Goal: Task Accomplishment & Management: Manage account settings

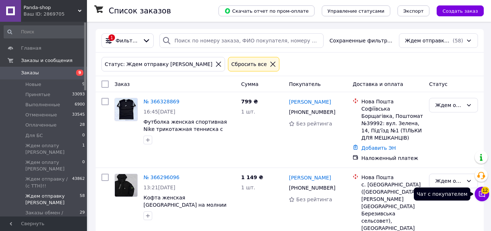
click at [485, 195] on icon at bounding box center [481, 193] width 7 height 7
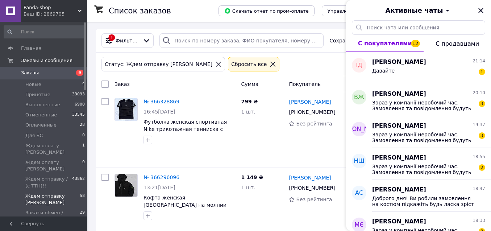
click at [483, 10] on icon "Закрыть" at bounding box center [481, 10] width 9 height 9
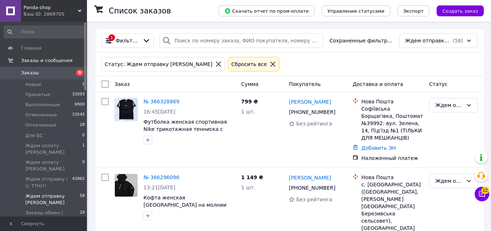
click at [215, 62] on icon at bounding box center [218, 64] width 7 height 7
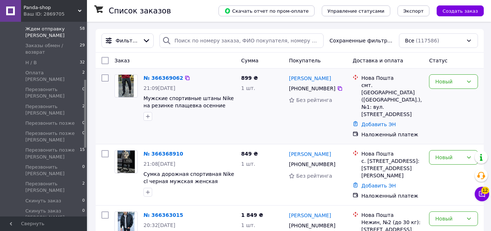
drag, startPoint x: 85, startPoint y: 55, endPoint x: 96, endPoint y: 116, distance: 62.0
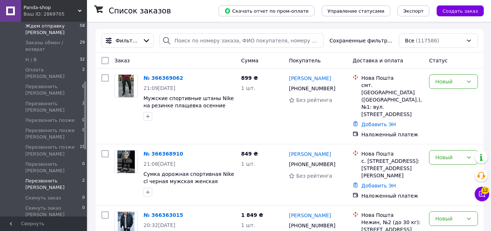
click at [73, 178] on span "Перезвонить [PERSON_NAME]" at bounding box center [53, 184] width 57 height 13
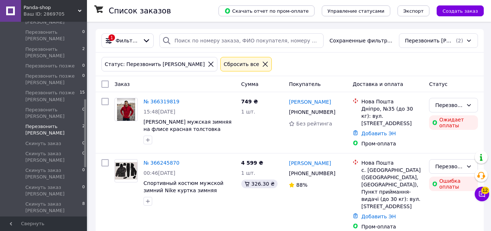
drag, startPoint x: 85, startPoint y: 86, endPoint x: 87, endPoint y: 105, distance: 19.7
click at [87, 105] on div "Panda-shop Ваш ID: 2869705 Сайт Panda-shop Кабинет покупателя Проверить состоян…" at bounding box center [245, 121] width 491 height 243
click at [64, 200] on span "Скинуть заказ [PERSON_NAME]" at bounding box center [53, 206] width 57 height 13
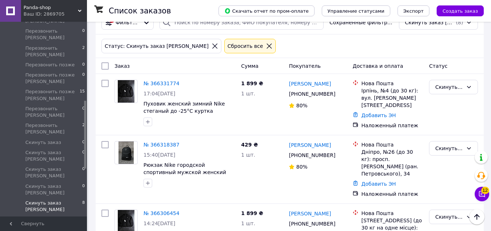
scroll to position [16, 0]
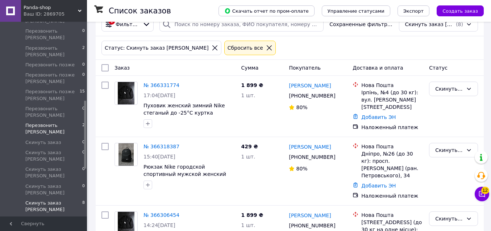
click at [74, 122] on span "Перезвонить [PERSON_NAME]" at bounding box center [53, 128] width 57 height 13
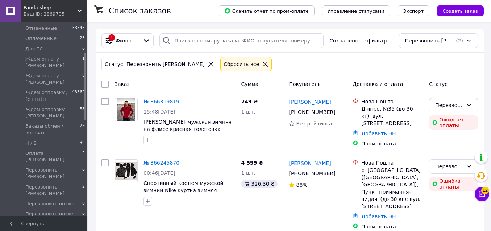
drag, startPoint x: 85, startPoint y: 126, endPoint x: 88, endPoint y: 77, distance: 49.4
click at [88, 78] on div "Panda-shop Ваш ID: 2869705 Сайт Panda-shop Кабинет покупателя Проверить состоян…" at bounding box center [245, 121] width 491 height 243
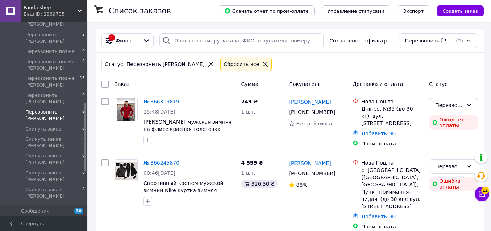
drag, startPoint x: 86, startPoint y: 55, endPoint x: 94, endPoint y: 109, distance: 54.4
click at [95, 109] on div "Panda-shop Ваш ID: 2869705 Сайт Panda-shop Кабинет покупателя Проверить состоян…" at bounding box center [245, 121] width 491 height 243
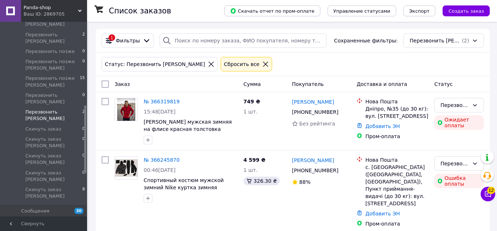
scroll to position [38, 0]
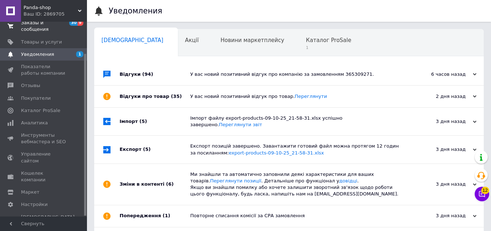
click at [43, 28] on span "Заказы и сообщения" at bounding box center [44, 26] width 46 height 13
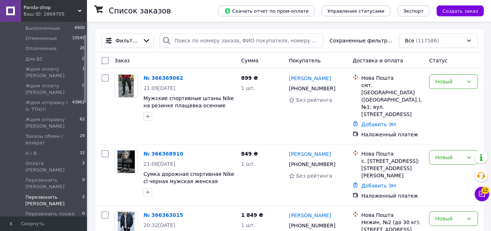
scroll to position [140, 0]
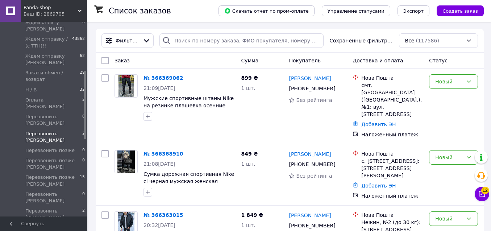
drag, startPoint x: 85, startPoint y: 73, endPoint x: 79, endPoint y: 109, distance: 36.8
click at [79, 109] on div "Главная Заказы и сообщения Заказы 9 Новые 9 Принятые 33093 Выполненные 6900 Отм…" at bounding box center [43, 119] width 87 height 195
click at [64, 174] on span "Перезвонить позже [PERSON_NAME]" at bounding box center [52, 180] width 54 height 13
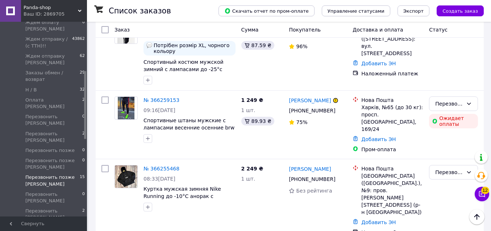
scroll to position [313, 0]
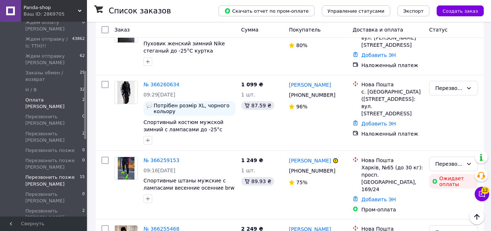
click at [50, 97] on span "Оплата [PERSON_NAME]" at bounding box center [53, 103] width 57 height 13
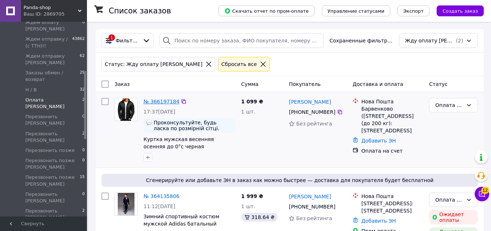
click at [167, 102] on link "№ 366197184" at bounding box center [162, 102] width 36 height 6
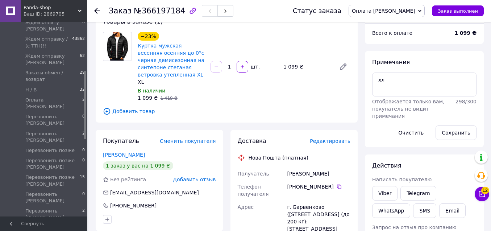
scroll to position [66, 0]
click at [386, 193] on link "Viber" at bounding box center [384, 193] width 25 height 14
drag, startPoint x: 320, startPoint y: 168, endPoint x: 281, endPoint y: 169, distance: 39.5
click at [281, 169] on div "Получатель Голохвастова Людмила Телефон получателя +380 96 810 71 90   Адрес г.…" at bounding box center [294, 224] width 116 height 115
copy div "Получатель Голохвастова"
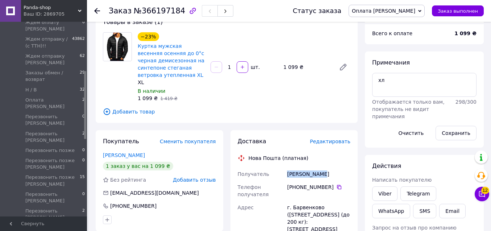
drag, startPoint x: 340, startPoint y: 170, endPoint x: 322, endPoint y: 169, distance: 17.8
click at [322, 169] on div "Голохвастова Людмила" at bounding box center [319, 173] width 66 height 13
copy div "Людмила"
click at [338, 184] on icon at bounding box center [339, 187] width 6 height 6
drag, startPoint x: 324, startPoint y: 202, endPoint x: 289, endPoint y: 198, distance: 35.0
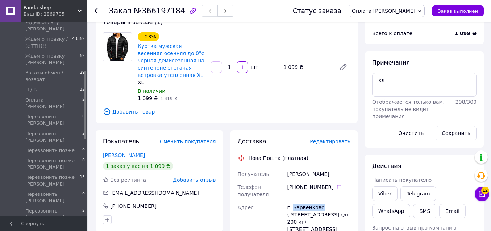
click at [292, 203] on div "г. Барвенково ([GEOGRAPHIC_DATA].), №1 (до 200 кг): ул. Базарная, 8" at bounding box center [319, 218] width 66 height 35
copy div "Барвенково"
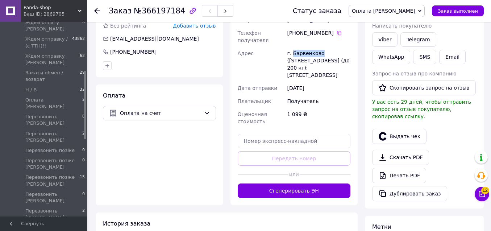
scroll to position [243, 0]
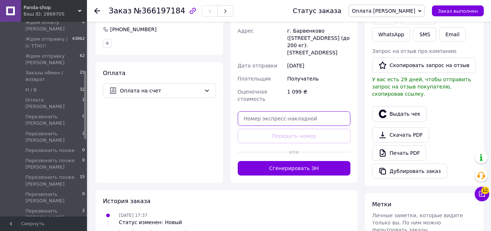
click at [314, 114] on input "text" at bounding box center [294, 118] width 113 height 14
paste input "20451269280516"
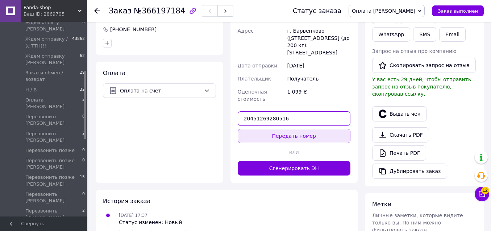
type input "20451269280516"
click at [305, 133] on button "Передать номер" at bounding box center [294, 136] width 113 height 14
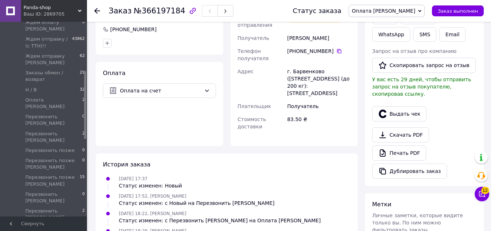
click at [402, 11] on span "Оплата [PERSON_NAME]" at bounding box center [383, 11] width 63 height 6
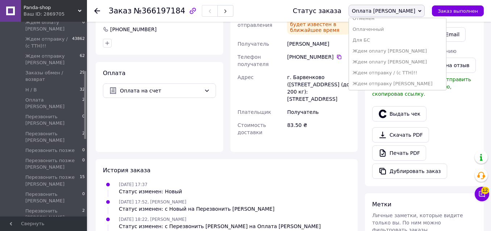
scroll to position [31, 0]
click at [430, 80] on li "Ждем отправку [PERSON_NAME]" at bounding box center [397, 81] width 97 height 11
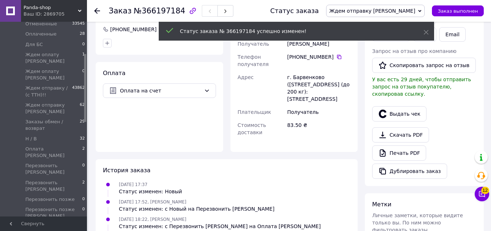
scroll to position [30, 0]
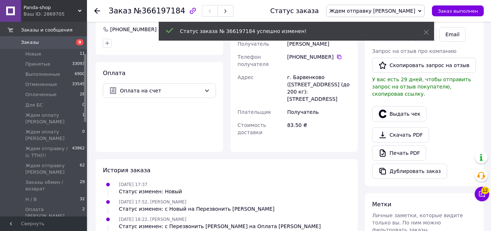
drag, startPoint x: 85, startPoint y: 86, endPoint x: 89, endPoint y: 48, distance: 38.3
click at [89, 48] on div "Panda-shop Ваш ID: 2869705 Сайт Panda-shop Кабинет покупателя Проверить состоян…" at bounding box center [245, 26] width 491 height 539
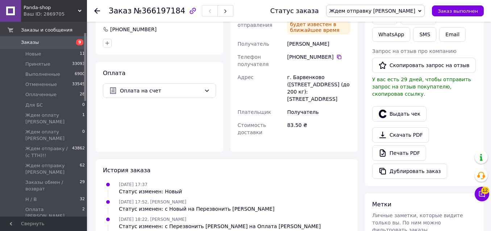
click at [46, 42] on span "Заказы" at bounding box center [44, 42] width 46 height 7
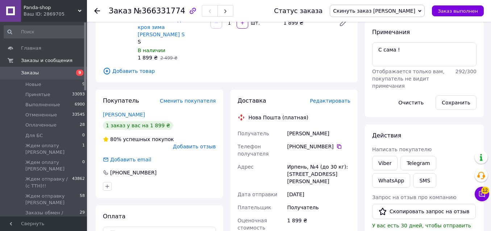
scroll to position [101, 0]
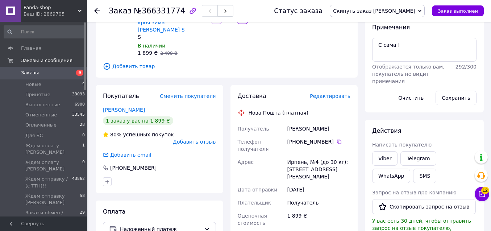
drag, startPoint x: 346, startPoint y: 121, endPoint x: 285, endPoint y: 121, distance: 60.9
click at [286, 122] on div "Олексієнко Віталіна" at bounding box center [319, 128] width 66 height 13
copy div "Олексієнко Віталіна"
click at [340, 139] on icon at bounding box center [339, 142] width 6 height 6
drag, startPoint x: 287, startPoint y: 154, endPoint x: 304, endPoint y: 157, distance: 17.6
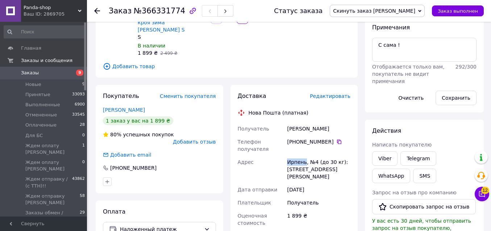
click at [305, 157] on div "Ирпень, №4 (до 30 кг): ул. Демьяна Попова, 17" at bounding box center [319, 170] width 66 height 28
copy div "Ирпень"
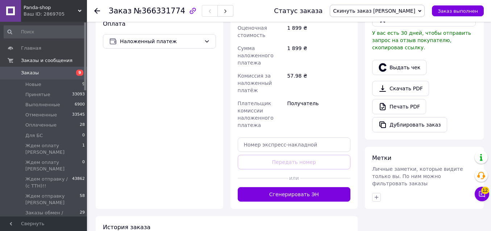
scroll to position [335, 0]
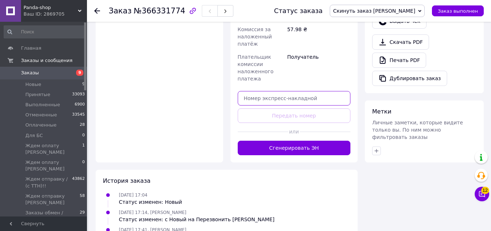
paste input "20451269272030"
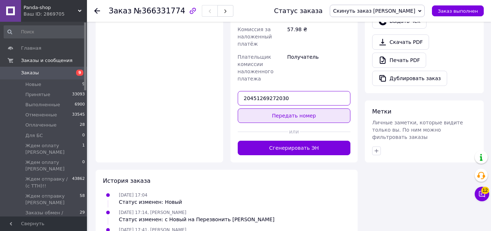
type input "20451269272030"
click at [301, 108] on button "Передать номер" at bounding box center [294, 115] width 113 height 14
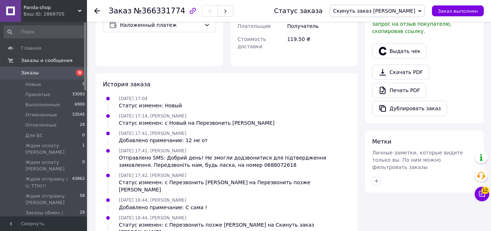
click at [408, 12] on span "Скинуть заказ [PERSON_NAME]" at bounding box center [374, 11] width 82 height 6
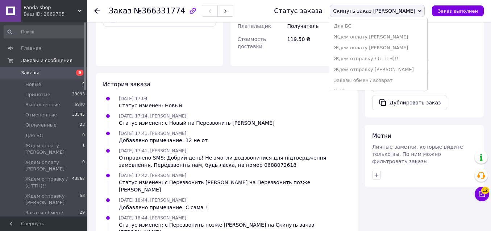
scroll to position [60, 0]
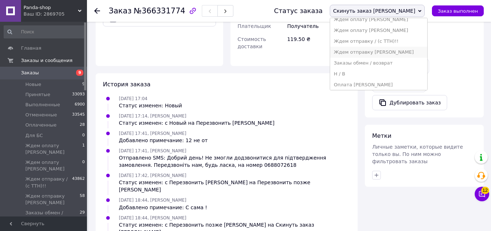
click at [423, 53] on li "Ждем отправку [PERSON_NAME]" at bounding box center [378, 52] width 97 height 11
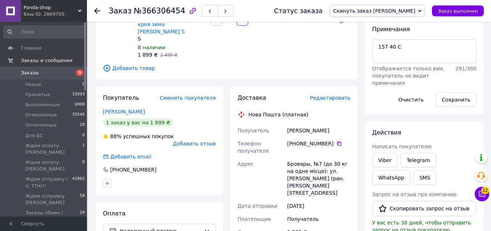
scroll to position [103, 0]
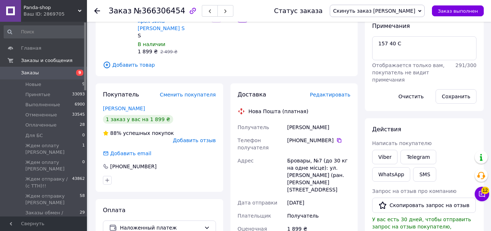
drag, startPoint x: 332, startPoint y: 121, endPoint x: 282, endPoint y: 120, distance: 50.4
click at [282, 121] on div "Получатель Гончарук Ірина Телефон получателя +380 67 788 41 89   Адрес Бровары,…" at bounding box center [294, 227] width 116 height 212
copy div "Получатель Гончарук Ірина"
click at [339, 138] on icon at bounding box center [339, 140] width 4 height 4
drag, startPoint x: 291, startPoint y: 155, endPoint x: 307, endPoint y: 154, distance: 16.3
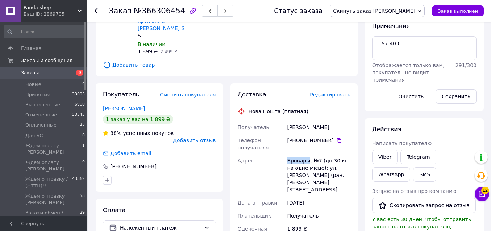
click at [308, 154] on div "Бровары, №7 (до 30 кг на одне місце): ул. Сергея Москаленко (ран. Маршала Кросо…" at bounding box center [319, 175] width 66 height 42
copy div "Бровары"
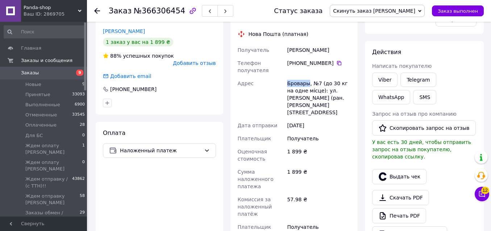
scroll to position [254, 0]
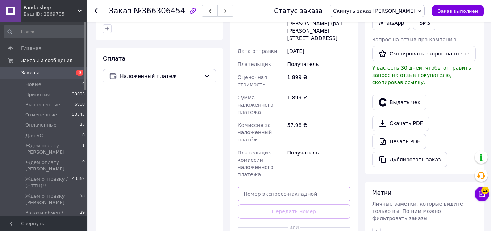
paste input "20451269272479"
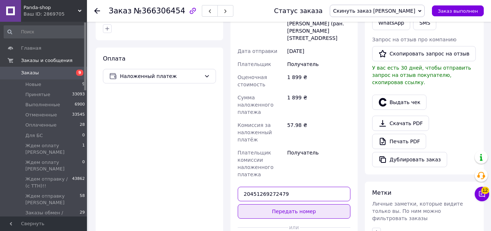
type input "20451269272479"
click at [312, 204] on button "Передать номер" at bounding box center [294, 211] width 113 height 14
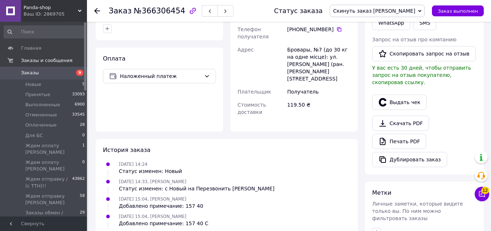
click at [415, 12] on span "Скинуть заказ [PERSON_NAME]" at bounding box center [374, 11] width 82 height 6
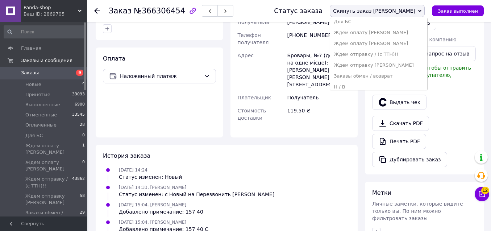
scroll to position [48, 0]
click at [390, 66] on li "Ждем отправку [PERSON_NAME]" at bounding box center [378, 64] width 97 height 11
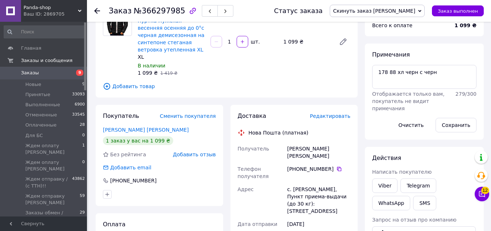
scroll to position [86, 0]
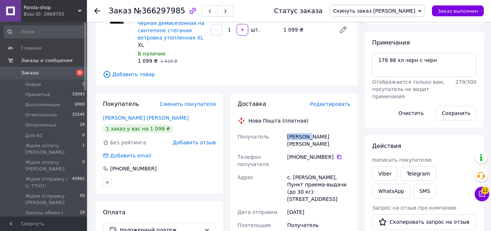
drag, startPoint x: 309, startPoint y: 138, endPoint x: 275, endPoint y: 139, distance: 33.7
copy div "Получатель Таоасюк"
drag, startPoint x: 328, startPoint y: 136, endPoint x: 311, endPoint y: 136, distance: 17.8
click at [311, 136] on div "Таоасюк Сергій" at bounding box center [319, 140] width 66 height 20
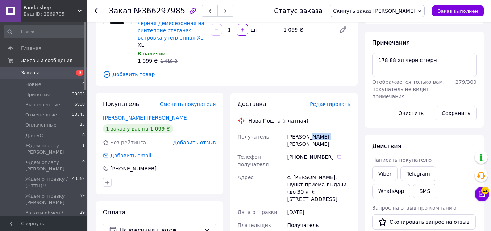
copy div "Сергій"
click at [336, 154] on icon at bounding box center [339, 157] width 6 height 6
drag, startPoint x: 294, startPoint y: 168, endPoint x: 315, endPoint y: 170, distance: 21.9
click at [315, 171] on div "с. [PERSON_NAME], Пункт приема-выдачи (до 30 кг): ул. [STREET_ADDRESS]" at bounding box center [319, 188] width 66 height 35
copy div "Жовкини"
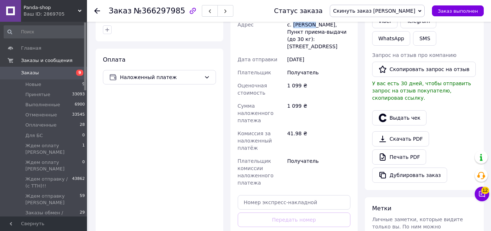
scroll to position [248, 0]
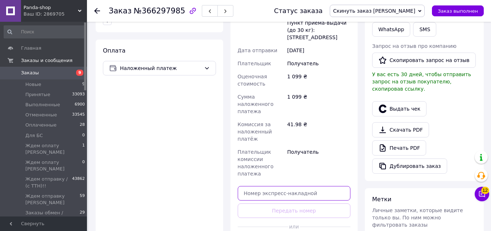
click at [299, 186] on input "text" at bounding box center [294, 193] width 113 height 14
paste input "20451269272889"
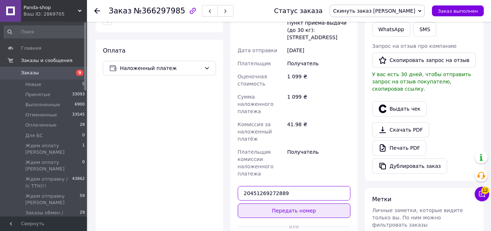
type input "20451269272889"
click at [302, 203] on button "Передать номер" at bounding box center [294, 210] width 113 height 14
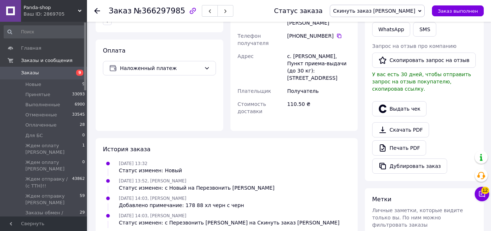
click at [408, 13] on span "Скинуть заказ [PERSON_NAME]" at bounding box center [374, 11] width 82 height 6
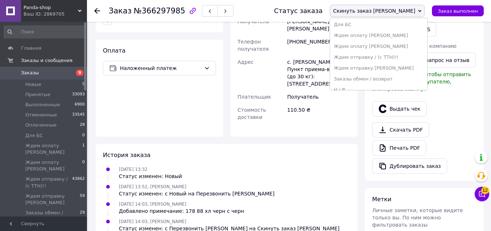
scroll to position [45, 0]
click at [417, 68] on li "Ждем отправку [PERSON_NAME]" at bounding box center [378, 67] width 97 height 11
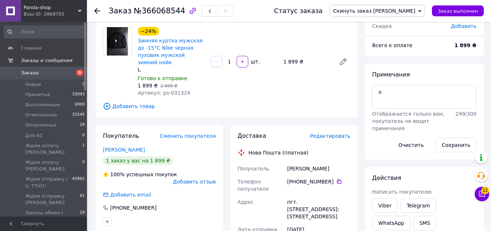
scroll to position [62, 0]
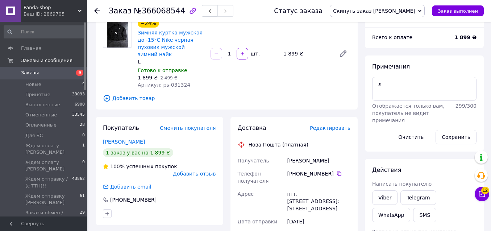
drag, startPoint x: 333, startPoint y: 152, endPoint x: 286, endPoint y: 155, distance: 47.2
click at [286, 155] on div "[PERSON_NAME]" at bounding box center [319, 160] width 66 height 13
copy div "[PERSON_NAME]"
click at [337, 171] on icon at bounding box center [339, 173] width 4 height 4
drag, startPoint x: 299, startPoint y: 187, endPoint x: 323, endPoint y: 187, distance: 24.3
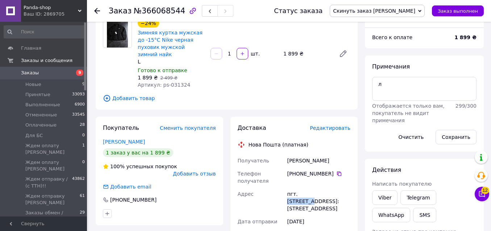
click at [323, 187] on div "пгт. [STREET_ADDRESS]: [STREET_ADDRESS]" at bounding box center [319, 201] width 66 height 28
copy div "Захаровка"
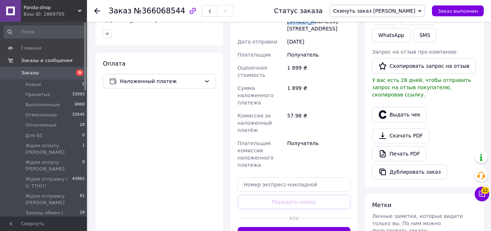
scroll to position [256, 0]
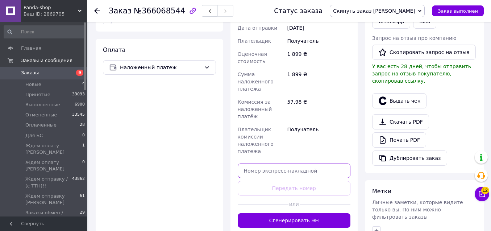
paste input "20451269273452"
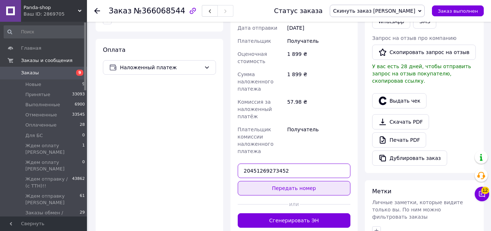
type input "20451269273452"
click at [306, 182] on button "Передать номер" at bounding box center [294, 188] width 113 height 14
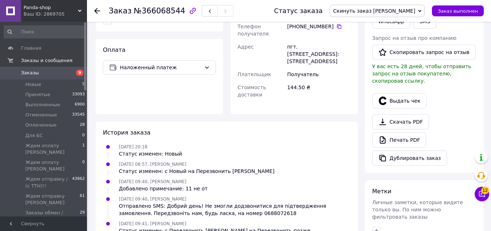
click at [420, 11] on span "Скинуть заказ [PERSON_NAME]" at bounding box center [377, 11] width 95 height 12
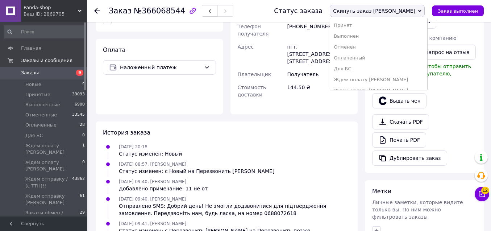
click at [420, 11] on span "Скинуть заказ [PERSON_NAME]" at bounding box center [377, 11] width 95 height 12
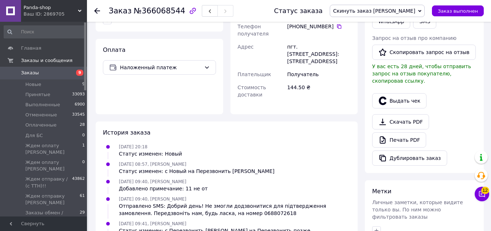
click at [422, 13] on span "Скинуть заказ [PERSON_NAME]" at bounding box center [377, 11] width 95 height 12
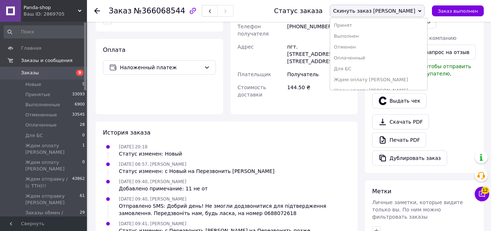
scroll to position [39, 0]
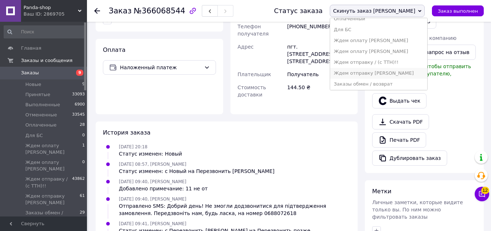
click at [417, 73] on li "Ждем отправку [PERSON_NAME]" at bounding box center [378, 73] width 97 height 11
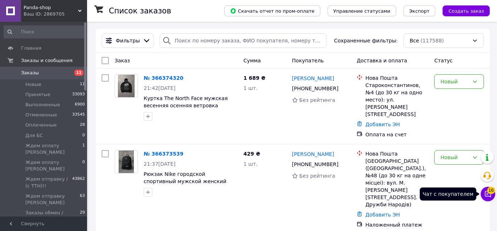
click at [486, 196] on button "Чат с покупателем 16" at bounding box center [487, 194] width 14 height 14
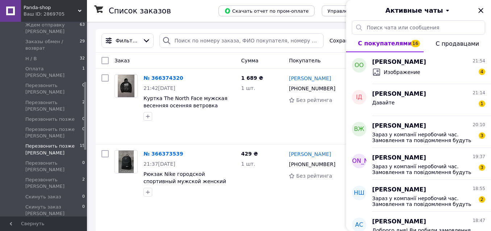
drag, startPoint x: 84, startPoint y: 53, endPoint x: 80, endPoint y: 115, distance: 61.8
click at [79, 114] on div "Главная Заказы и сообщения Заказы 11 Новые 11 Принятые 33093 Выполненные 6900 О…" at bounding box center [43, 119] width 87 height 195
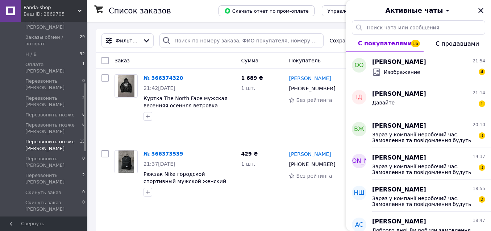
click at [51, 138] on span "Перезвонить позже [PERSON_NAME]" at bounding box center [52, 144] width 54 height 13
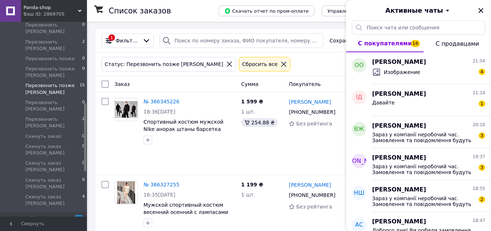
drag, startPoint x: 85, startPoint y: 88, endPoint x: 88, endPoint y: 111, distance: 23.0
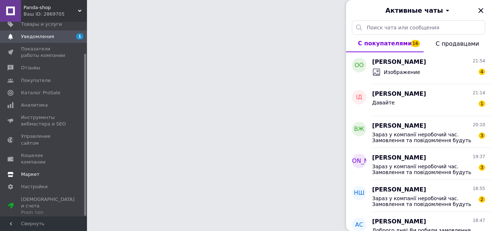
scroll to position [38, 0]
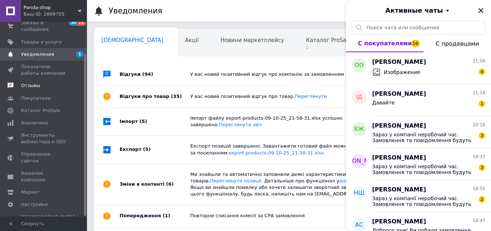
click at [34, 88] on span "Отзывы" at bounding box center [30, 85] width 19 height 7
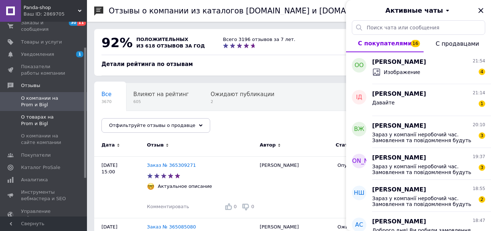
click at [46, 116] on span "О товарах на Prom и Bigl" at bounding box center [44, 120] width 46 height 13
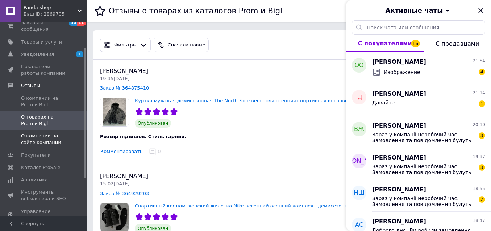
click at [41, 137] on span "О компании на сайте компании" at bounding box center [44, 139] width 46 height 13
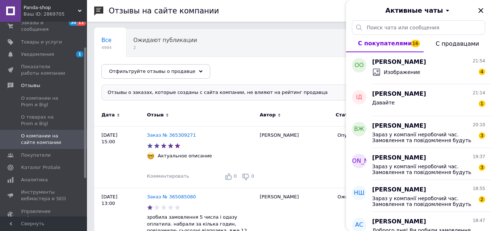
click at [481, 8] on icon "Закрыть" at bounding box center [481, 10] width 9 height 9
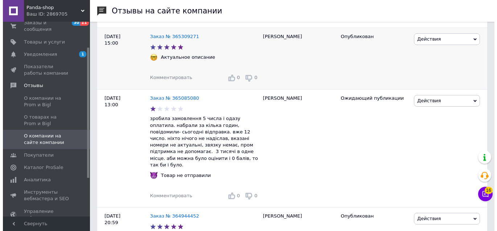
scroll to position [97, 0]
